Goal: Contribute content: Add original content to the website for others to see

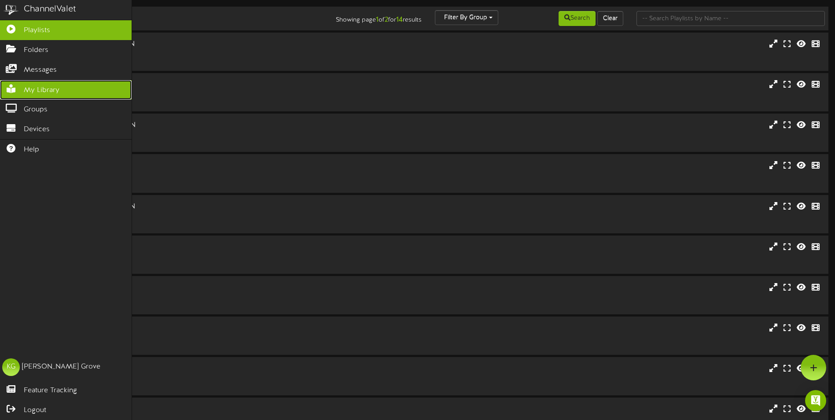
click at [29, 88] on span "My Library" at bounding box center [42, 90] width 36 height 10
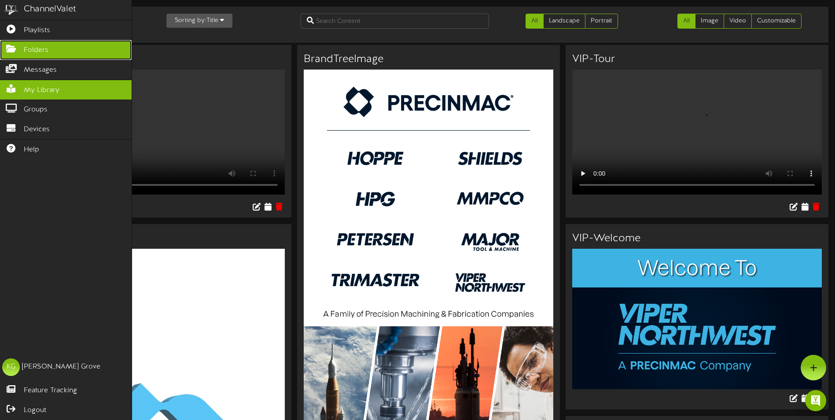
click at [9, 47] on icon at bounding box center [11, 47] width 22 height 7
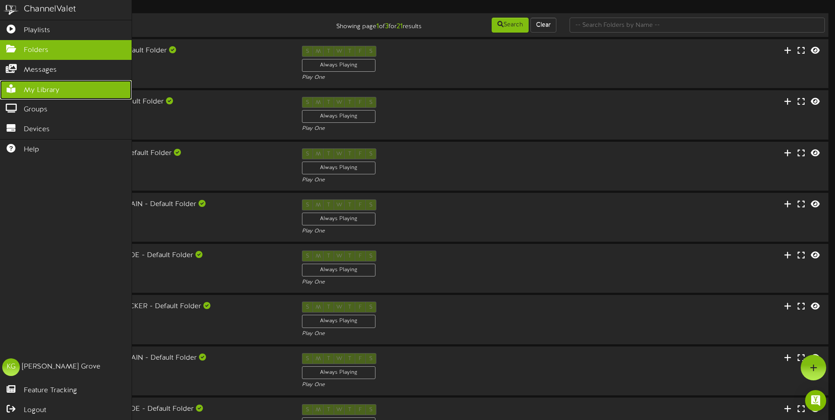
click at [12, 86] on icon at bounding box center [11, 88] width 22 height 7
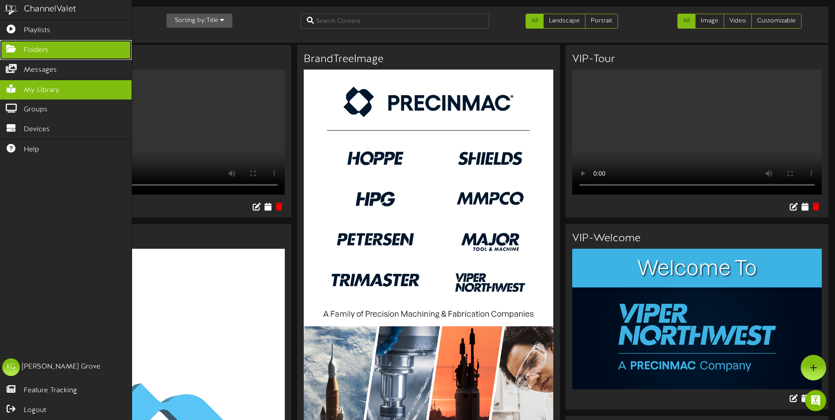
click at [7, 49] on icon at bounding box center [11, 47] width 22 height 7
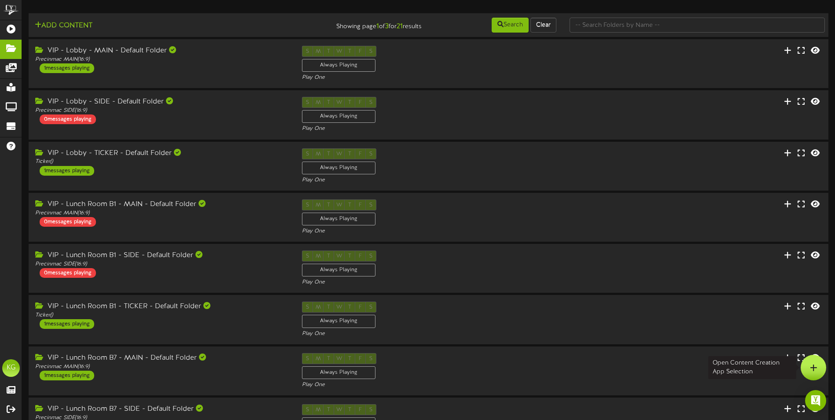
click at [817, 366] on icon at bounding box center [813, 368] width 7 height 8
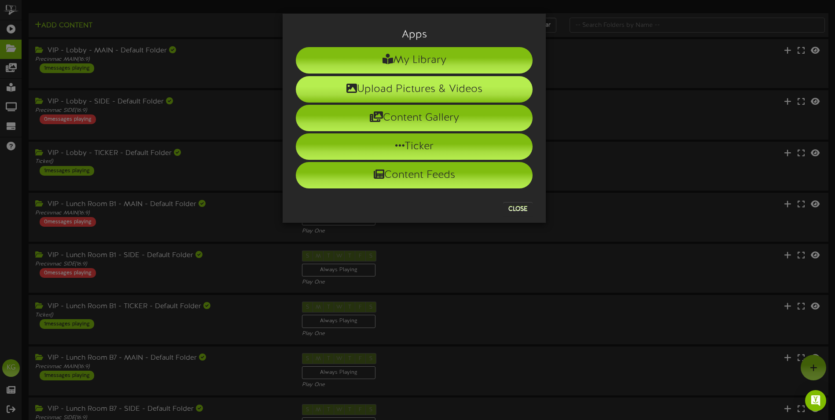
click at [410, 89] on li "Upload Pictures & Videos" at bounding box center [414, 89] width 237 height 26
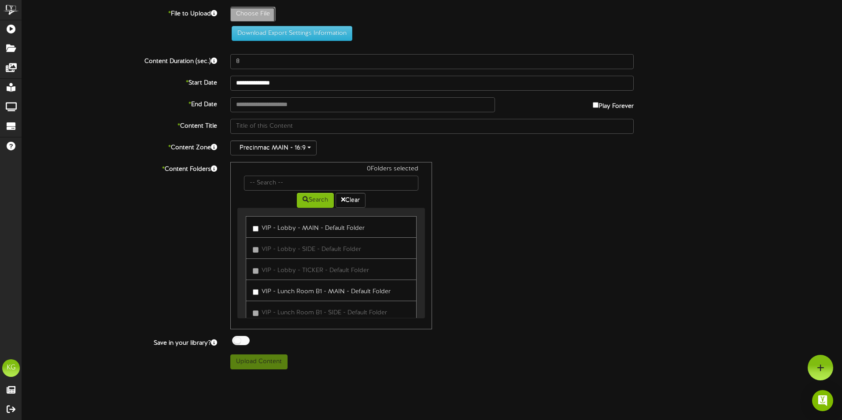
type input "**********"
type input "VIP_EmployDisplayAugust2025"
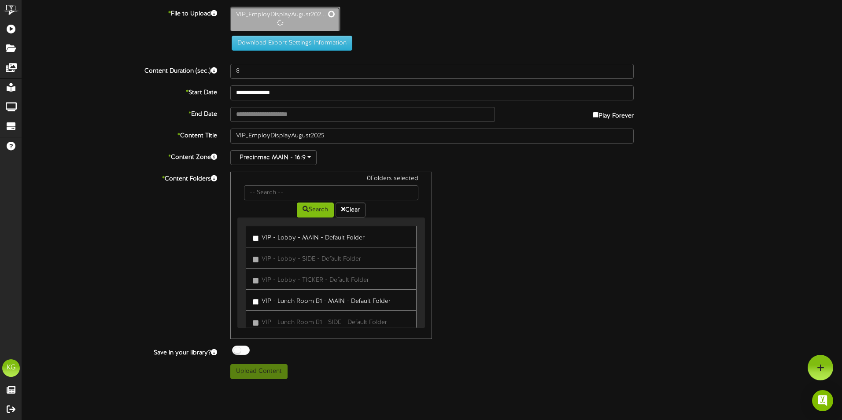
type input "147"
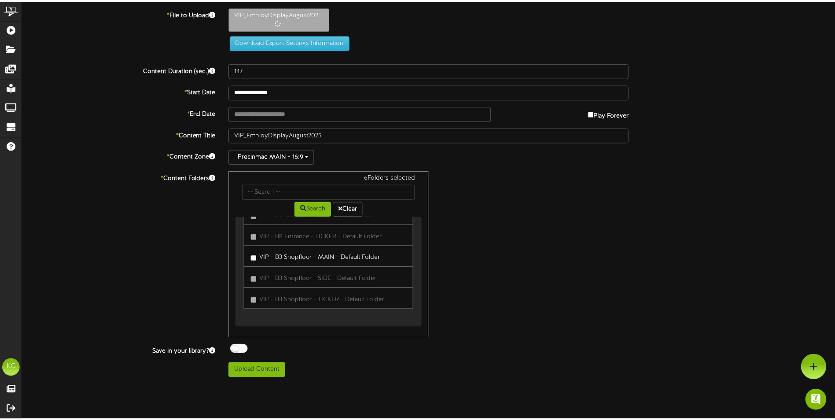
scroll to position [368, 0]
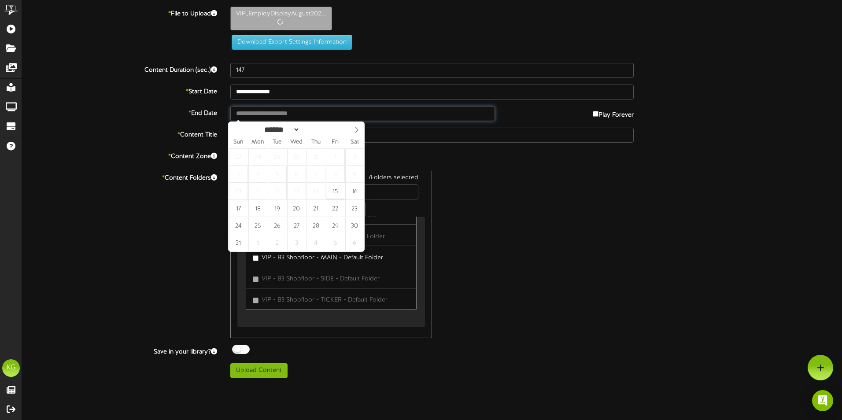
click at [293, 114] on input "text" at bounding box center [362, 113] width 265 height 15
type input "**********"
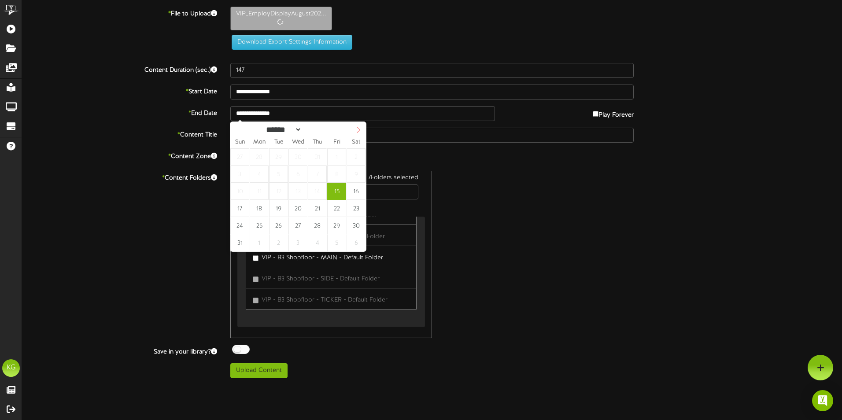
select select "*"
click at [358, 132] on icon at bounding box center [358, 130] width 6 height 6
type input "**********"
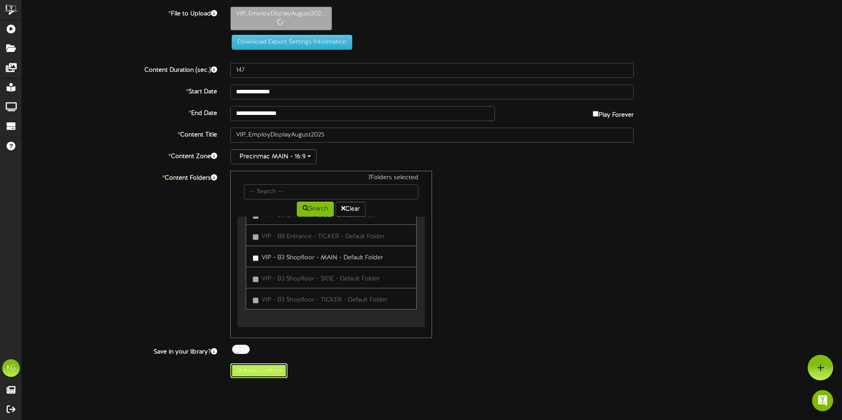
click at [254, 373] on button "Upload Content" at bounding box center [258, 370] width 57 height 15
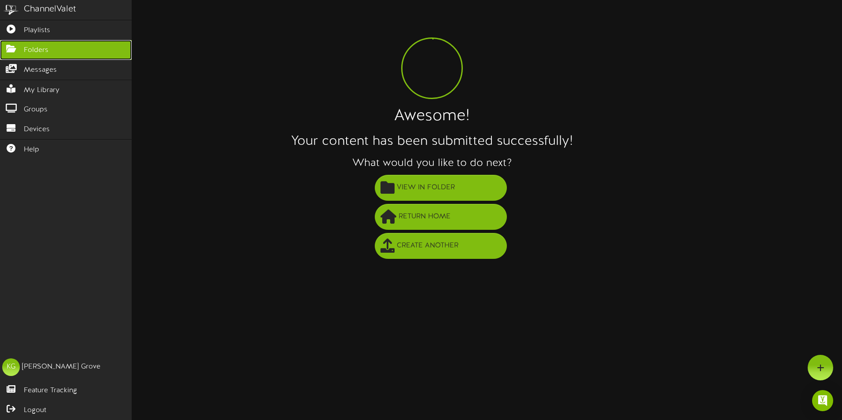
click at [12, 46] on icon at bounding box center [11, 47] width 22 height 7
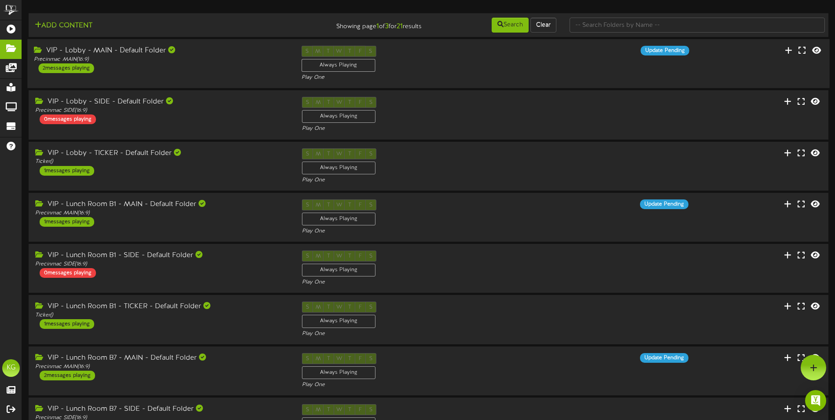
click at [79, 71] on div "2 messages playing" at bounding box center [65, 68] width 55 height 10
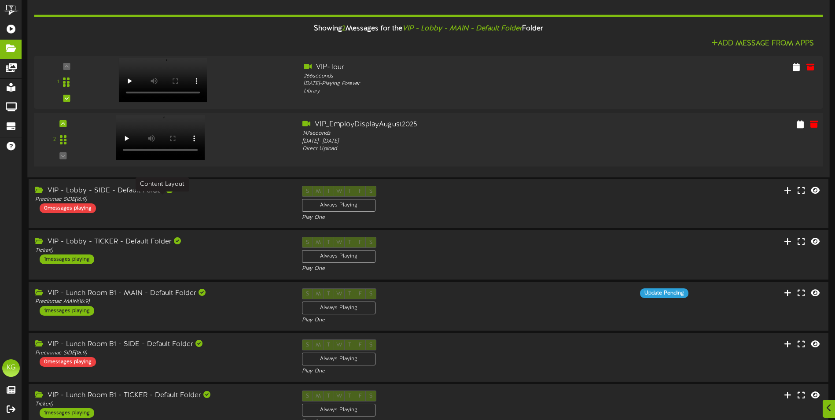
scroll to position [88, 0]
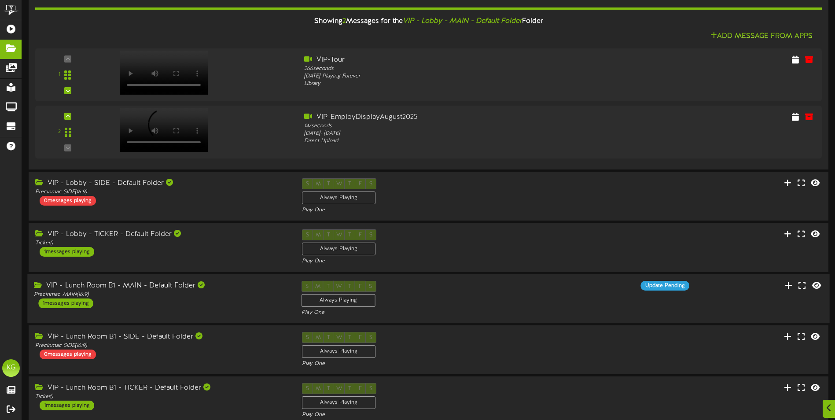
click at [191, 301] on div "VIP - Lunch Room B1 - MAIN - Default Folder Precinmac MAIN ( 16:9 ) 1 messages …" at bounding box center [160, 293] width 267 height 27
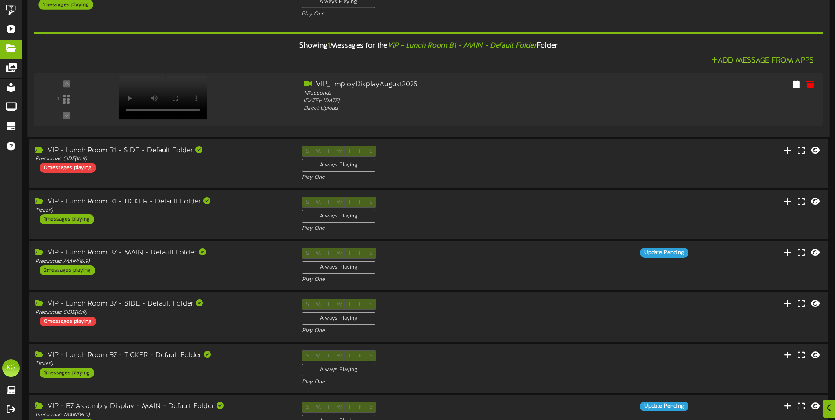
scroll to position [396, 0]
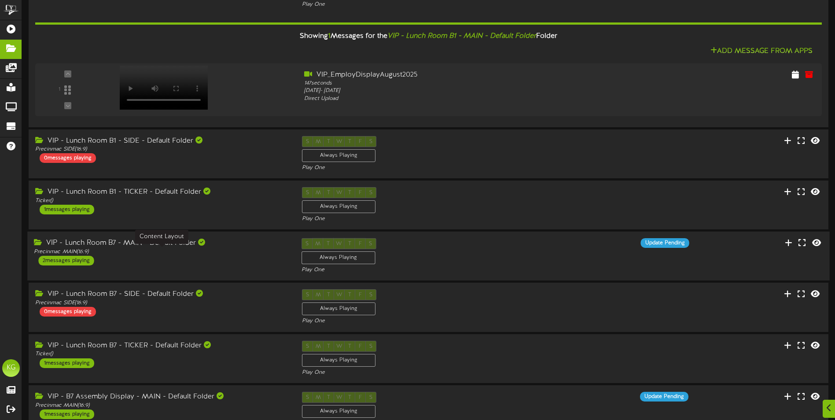
click at [252, 254] on div "Precinmac MAIN ( 16:9 )" at bounding box center [161, 251] width 254 height 7
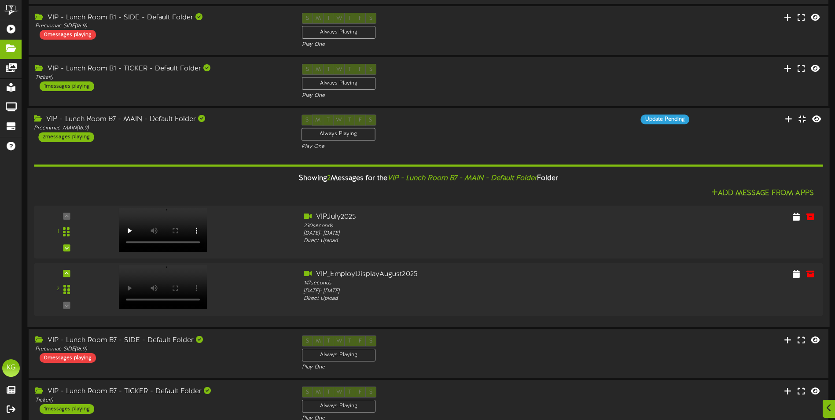
scroll to position [616, 0]
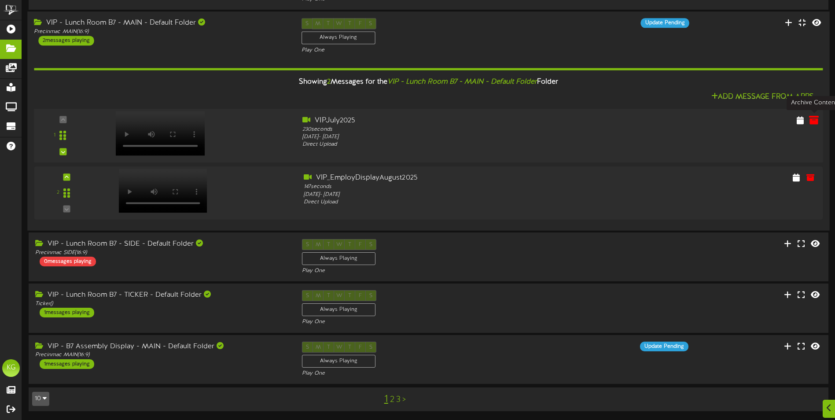
click at [813, 119] on icon at bounding box center [814, 120] width 10 height 10
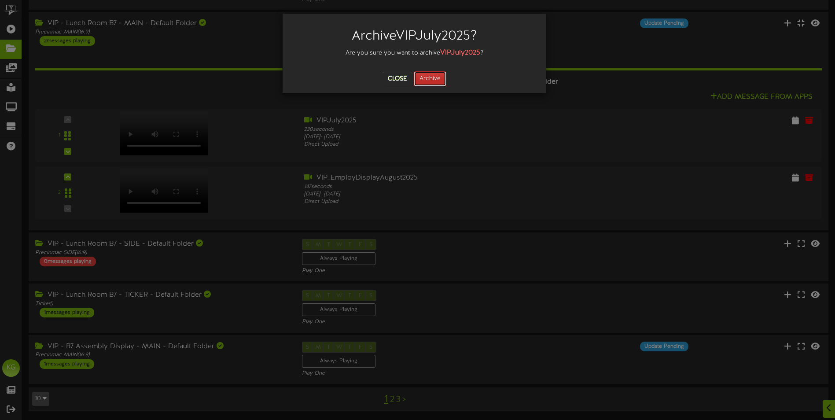
click at [418, 77] on button "Archive" at bounding box center [430, 78] width 33 height 15
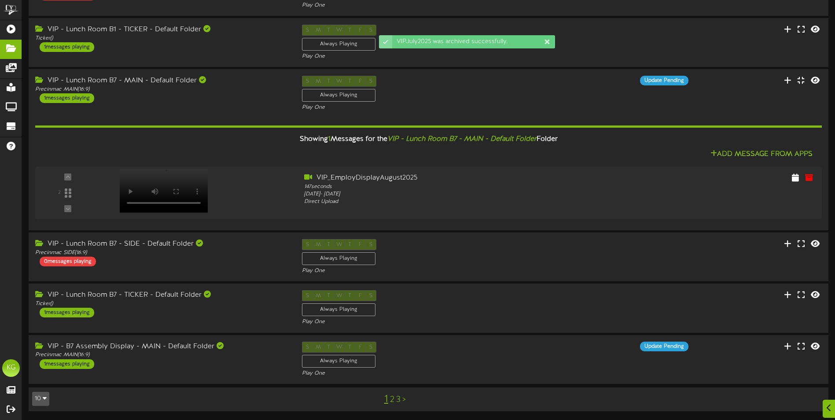
scroll to position [559, 0]
click at [251, 351] on div "Precinmac MAIN ( 16:9 )" at bounding box center [161, 354] width 254 height 7
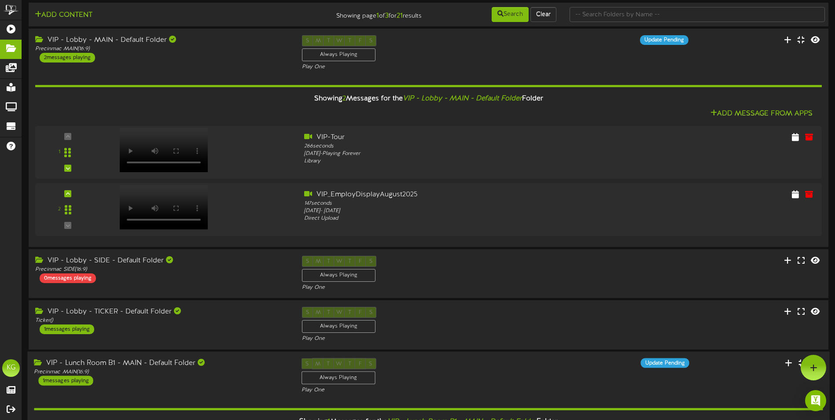
scroll to position [0, 0]
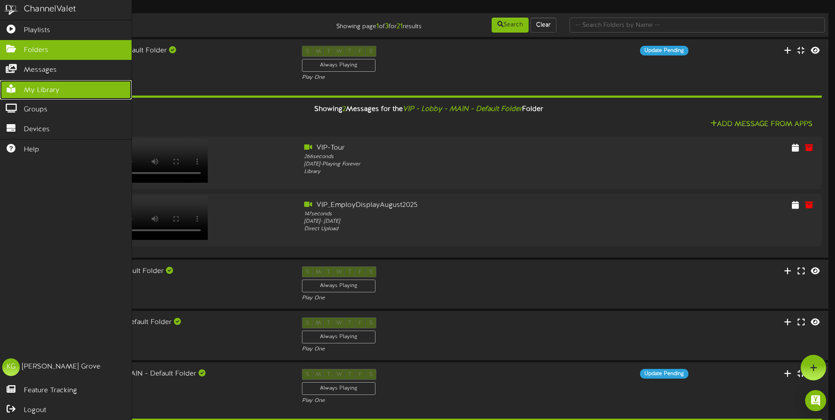
click at [11, 87] on icon at bounding box center [11, 88] width 22 height 7
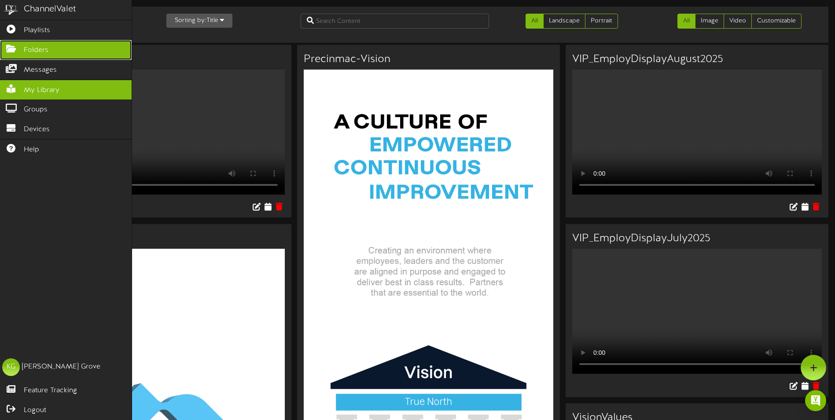
click at [13, 49] on icon at bounding box center [11, 47] width 22 height 7
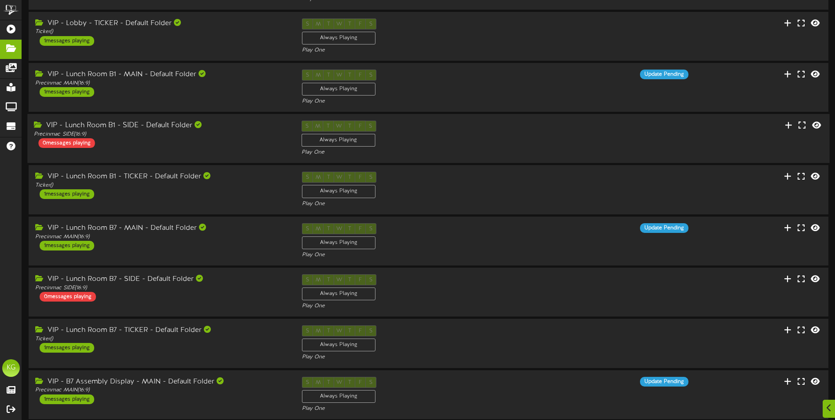
scroll to position [165, 0]
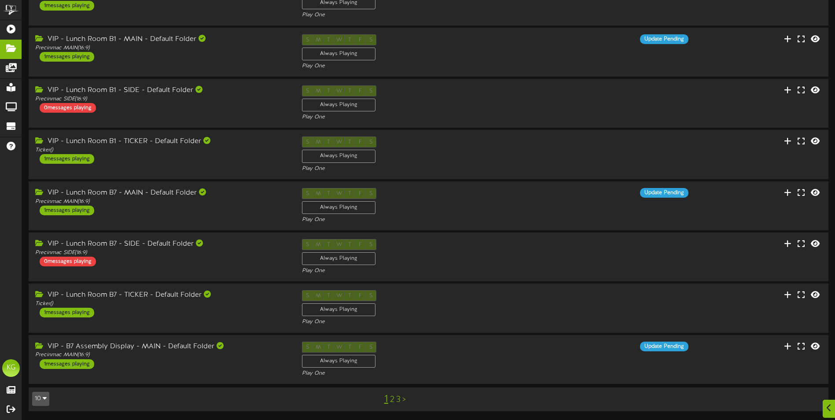
click at [391, 403] on link "2" at bounding box center [392, 400] width 4 height 10
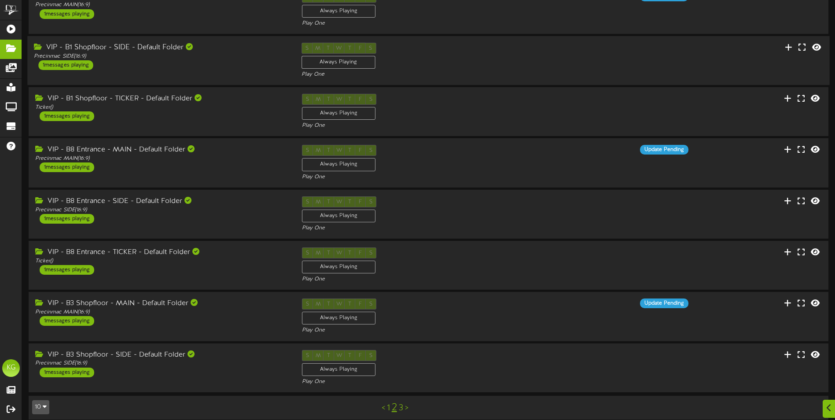
scroll to position [165, 0]
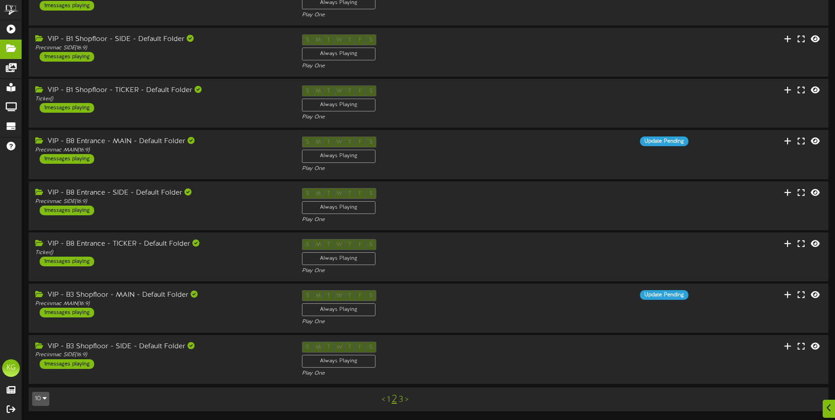
click at [402, 402] on link "3" at bounding box center [401, 400] width 4 height 10
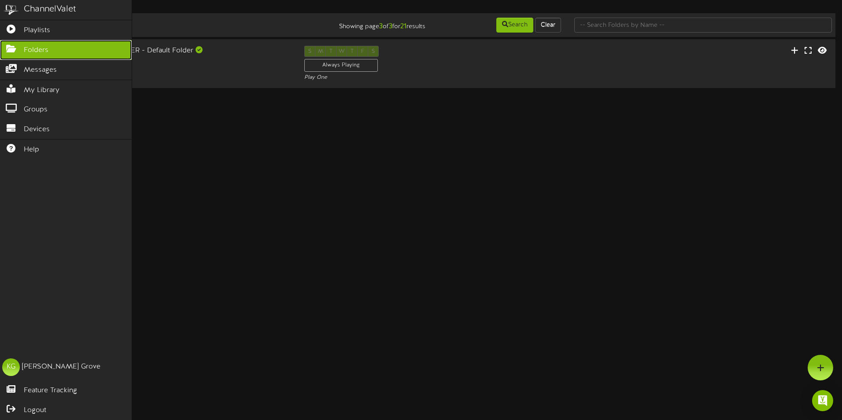
click at [14, 45] on icon at bounding box center [11, 47] width 22 height 7
click at [10, 48] on icon at bounding box center [11, 47] width 22 height 7
